Goal: Find specific page/section: Find specific page/section

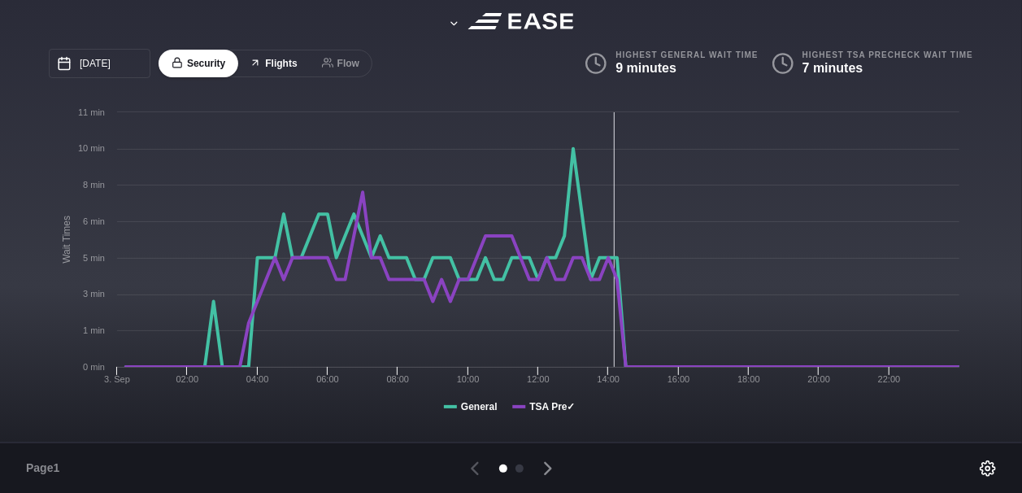
click at [278, 63] on button "Flights" at bounding box center [273, 64] width 73 height 28
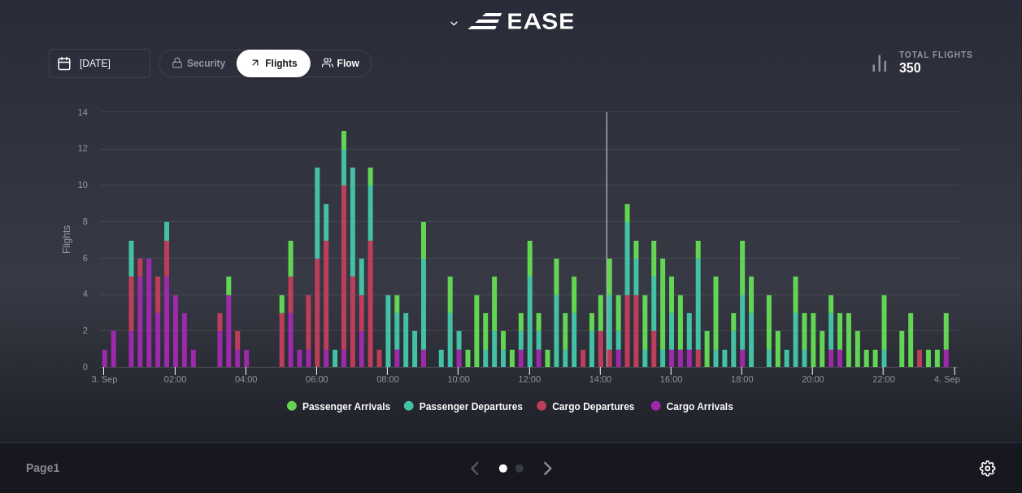
click at [337, 60] on button "Flow" at bounding box center [340, 64] width 63 height 28
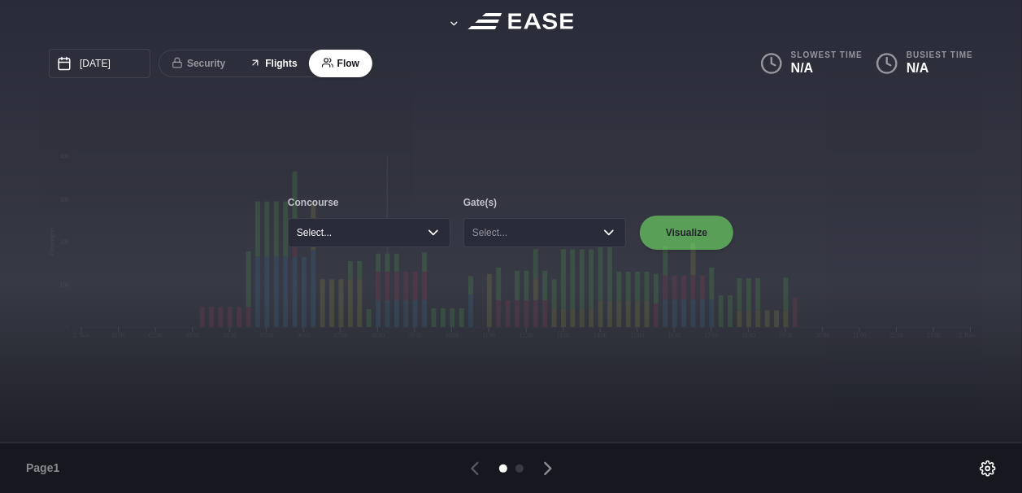
click at [268, 62] on button "Flights" at bounding box center [273, 64] width 73 height 28
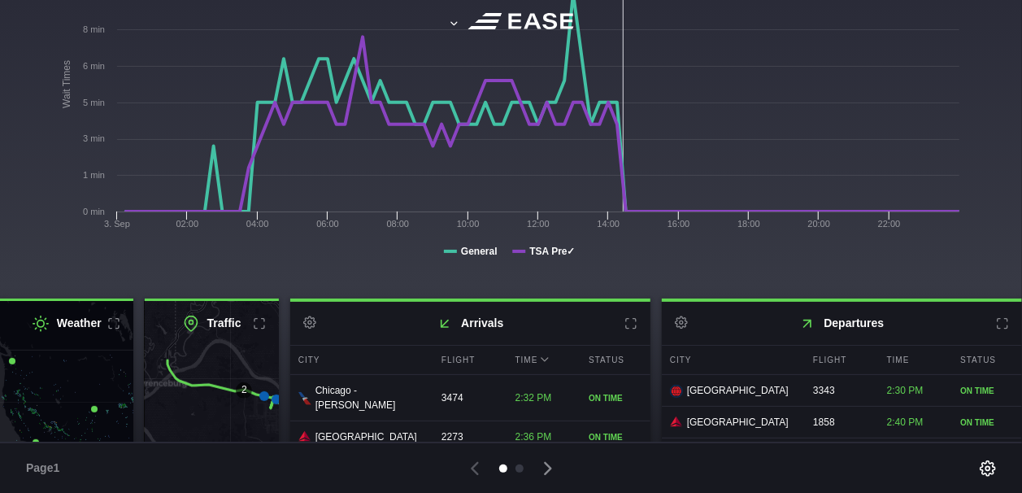
scroll to position [224, 0]
